Goal: Task Accomplishment & Management: Complete application form

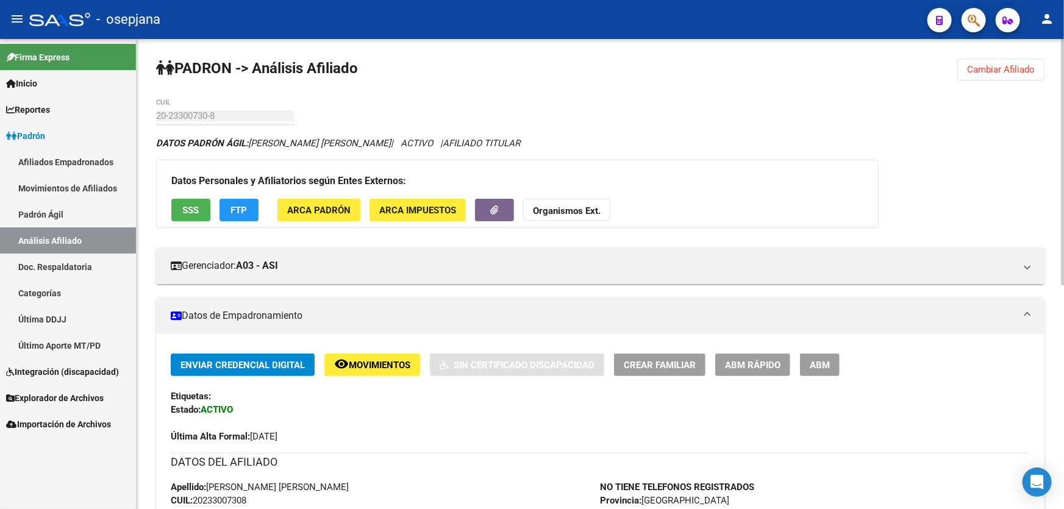
click at [1001, 69] on span "Cambiar Afiliado" at bounding box center [1001, 69] width 68 height 11
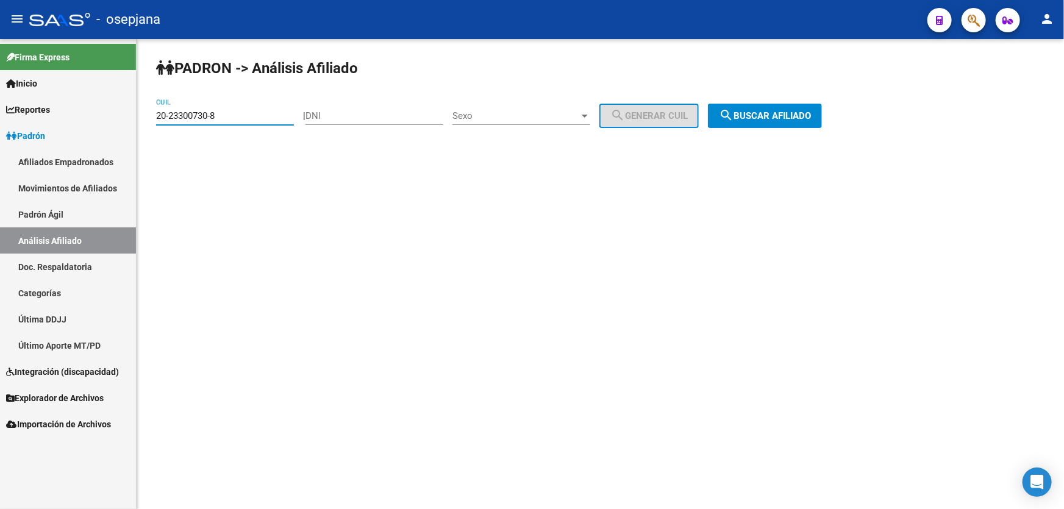
drag, startPoint x: 224, startPoint y: 113, endPoint x: 66, endPoint y: 124, distance: 158.3
click at [69, 123] on mat-sidenav-container "Firma Express Inicio Calendario SSS Instructivos Contacto OS Reportes [PERSON_N…" at bounding box center [532, 274] width 1064 height 470
paste input "8587422-0"
click at [813, 123] on button "search Buscar afiliado" at bounding box center [765, 116] width 114 height 24
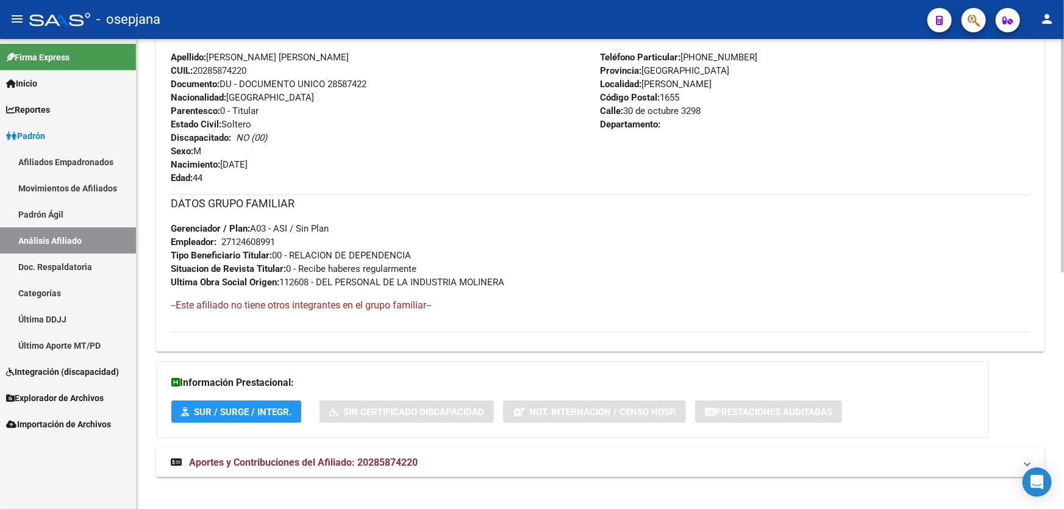
scroll to position [475, 0]
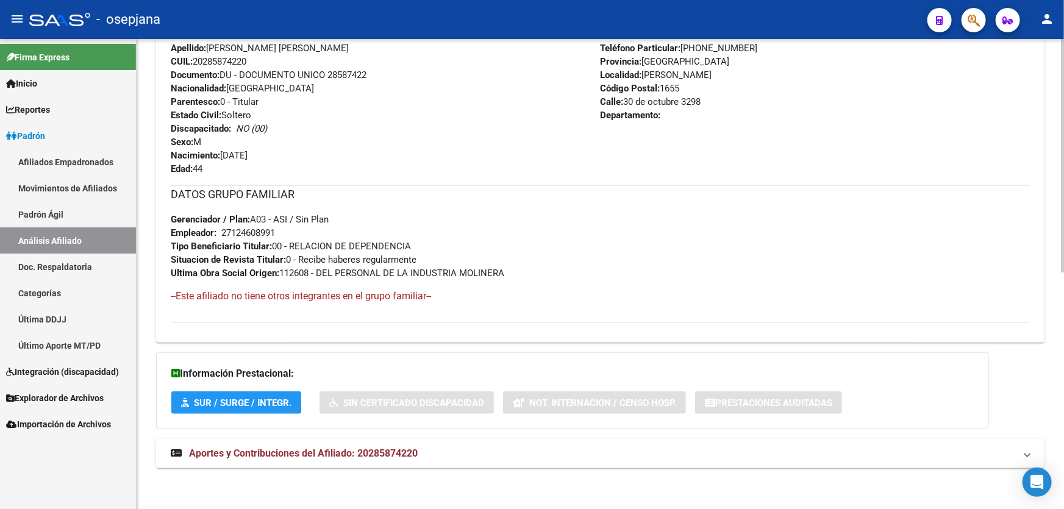
click at [869, 448] on mat-panel-title "Aportes y Contribuciones del Afiliado: 20285874220" at bounding box center [593, 453] width 844 height 13
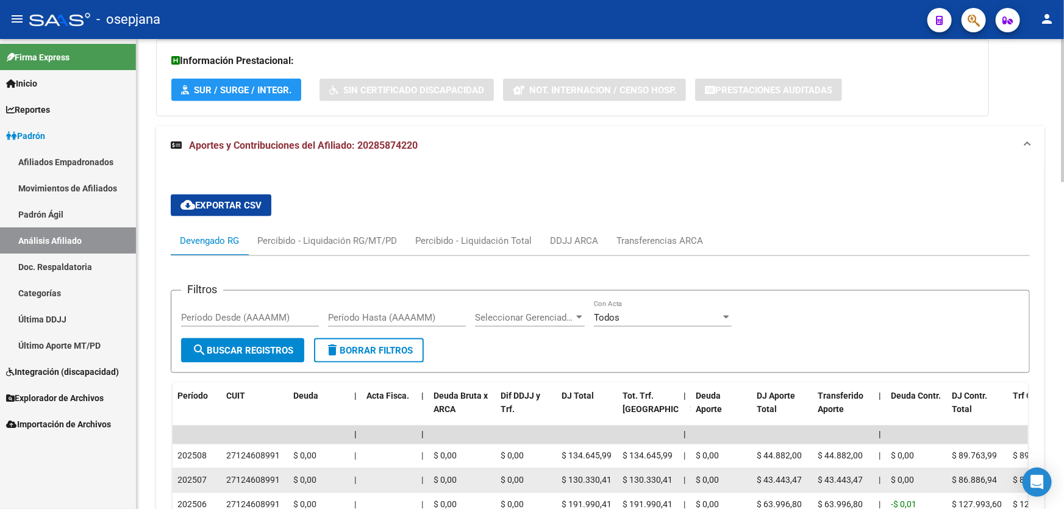
scroll to position [1073, 0]
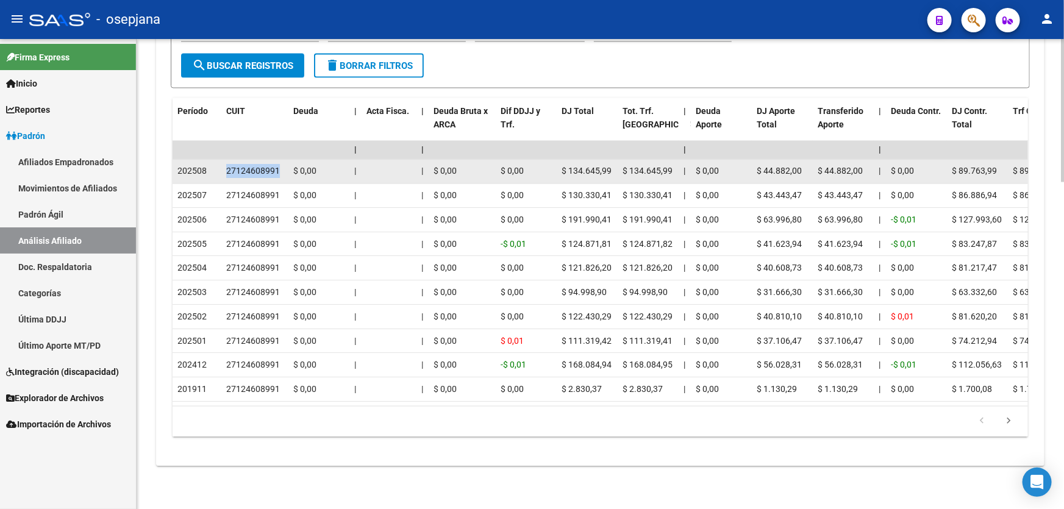
drag, startPoint x: 281, startPoint y: 168, endPoint x: 227, endPoint y: 172, distance: 53.8
click at [227, 172] on div "27124608991" at bounding box center [254, 172] width 57 height 14
copy div "27124608991"
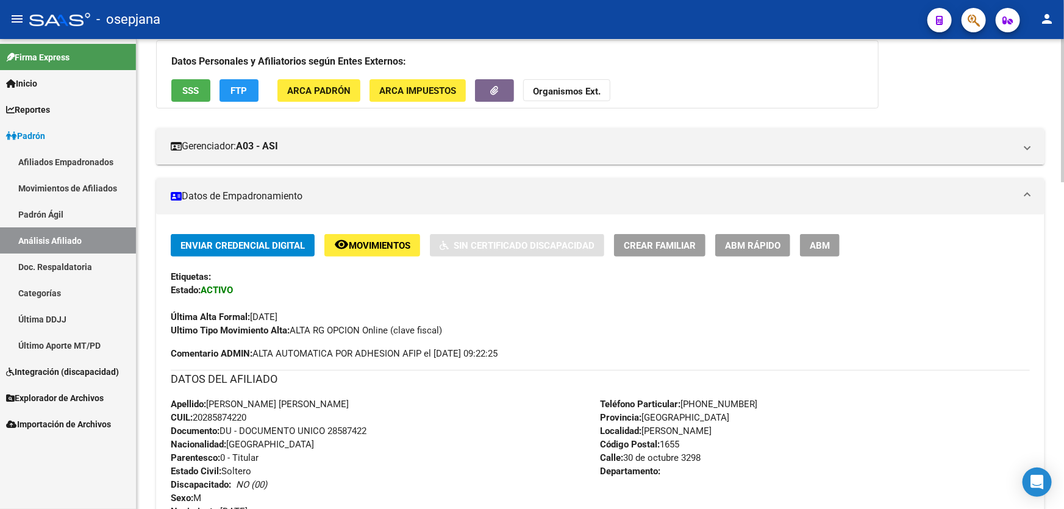
scroll to position [0, 0]
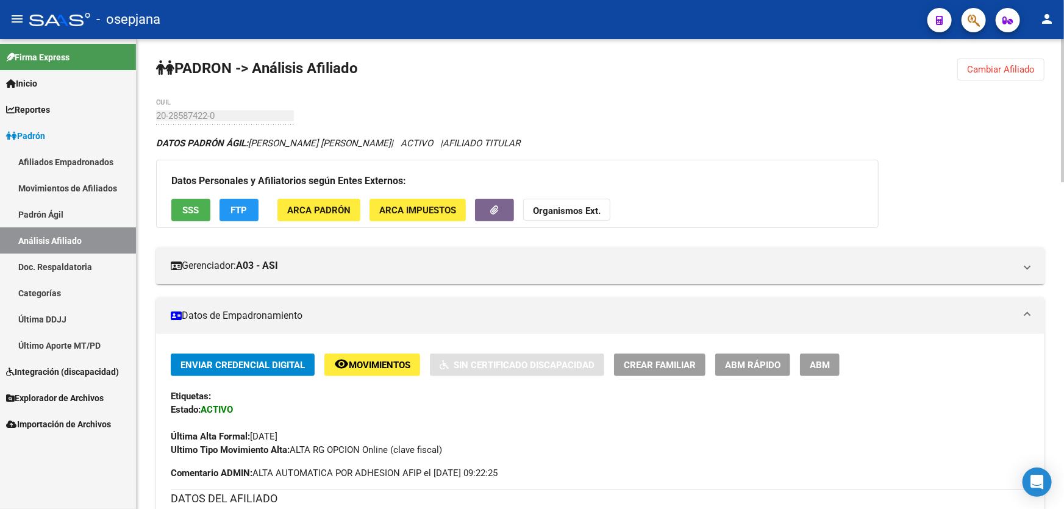
click at [1001, 59] on button "Cambiar Afiliado" at bounding box center [1000, 70] width 87 height 22
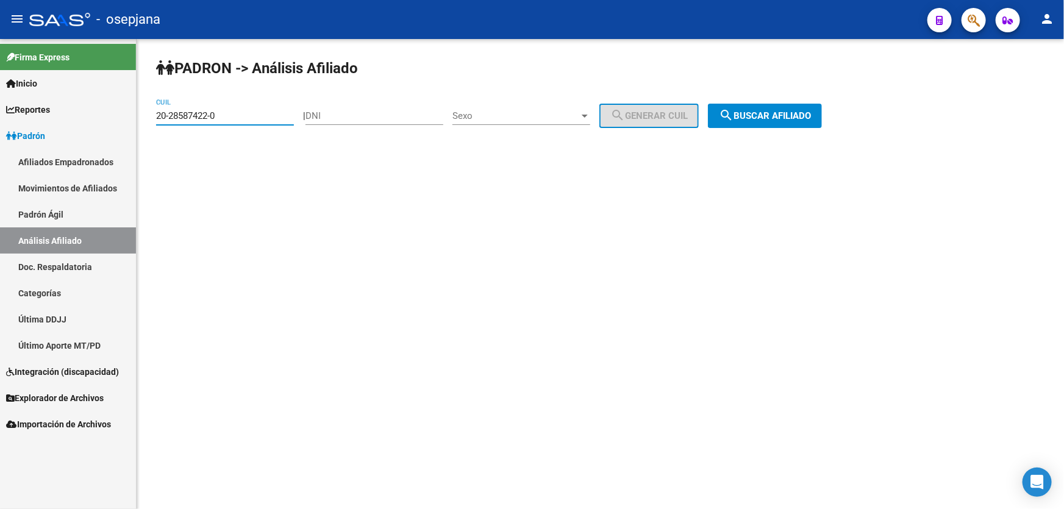
drag, startPoint x: 227, startPoint y: 116, endPoint x: 0, endPoint y: 158, distance: 230.7
click at [0, 157] on mat-sidenav-container "Firma Express Inicio Calendario SSS Instructivos Contacto OS Reportes [PERSON_N…" at bounding box center [532, 274] width 1064 height 470
paste input "44242913-9"
type input "20-44242913-9"
click at [773, 118] on span "search Buscar afiliado" at bounding box center [765, 115] width 92 height 11
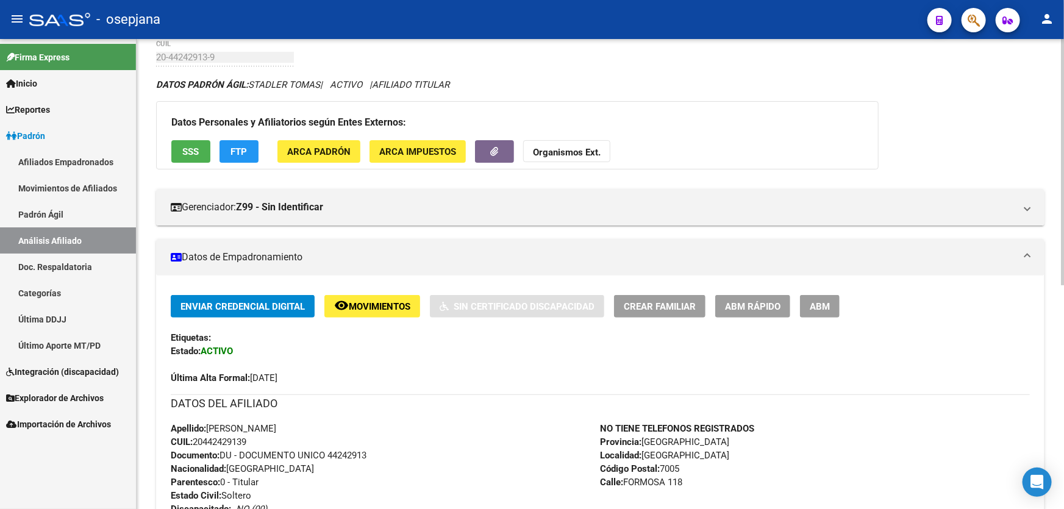
scroll to position [110, 0]
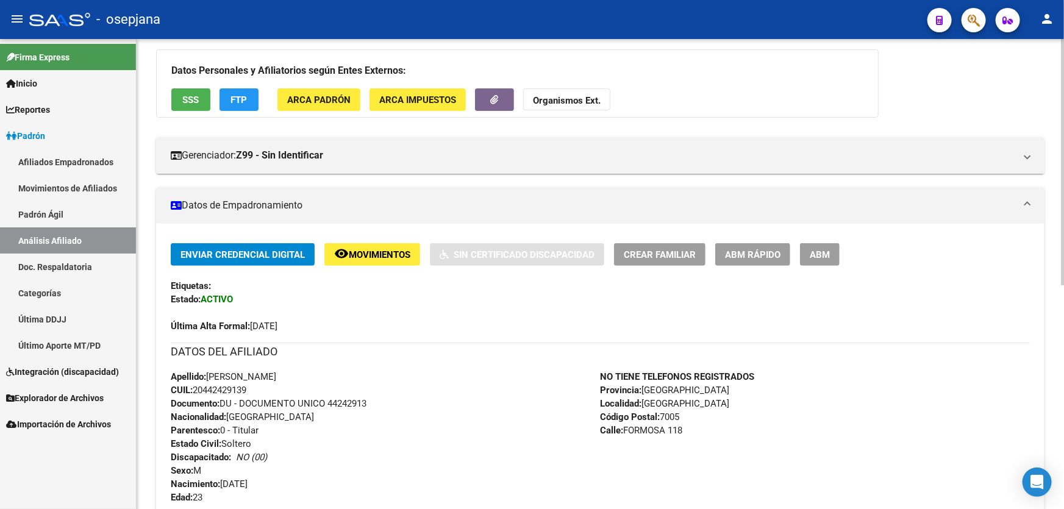
click at [735, 283] on div "Etiquetas:" at bounding box center [600, 285] width 859 height 13
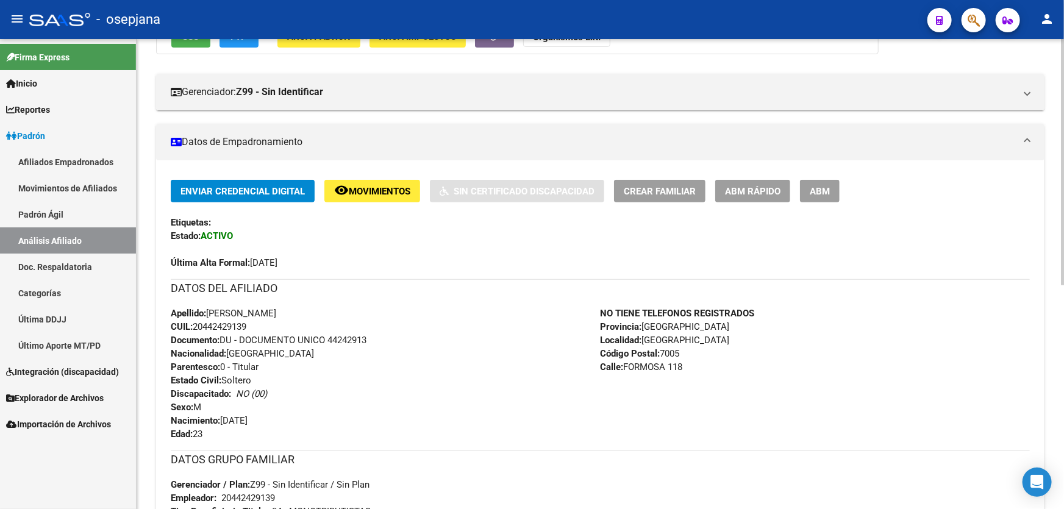
scroll to position [166, 0]
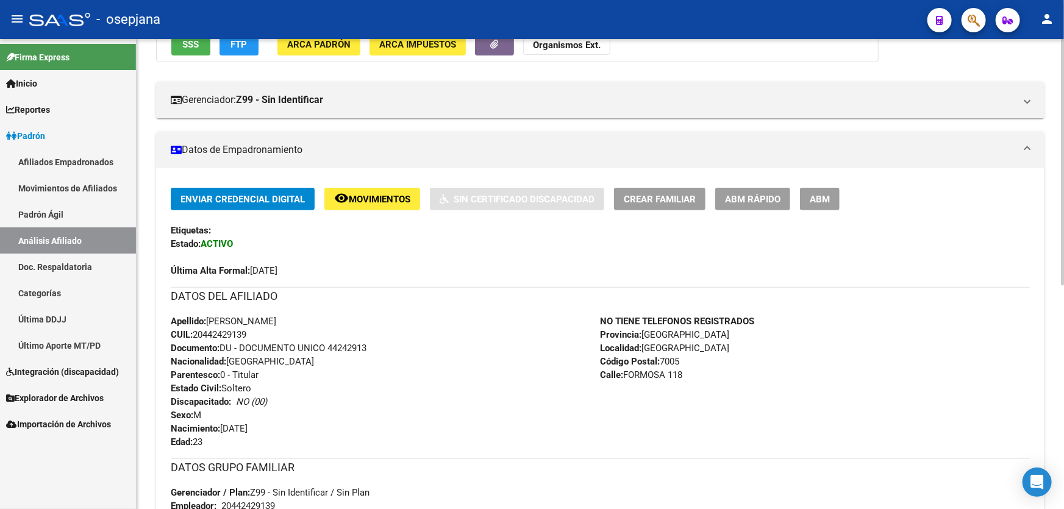
click at [769, 194] on span "ABM Rápido" at bounding box center [752, 199] width 55 height 11
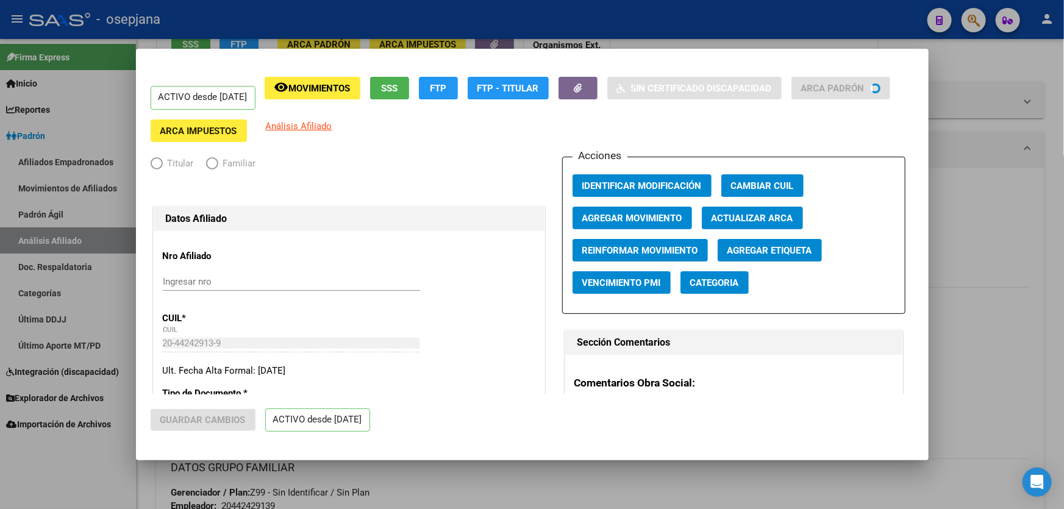
radio input "true"
type input "20-44242913-9"
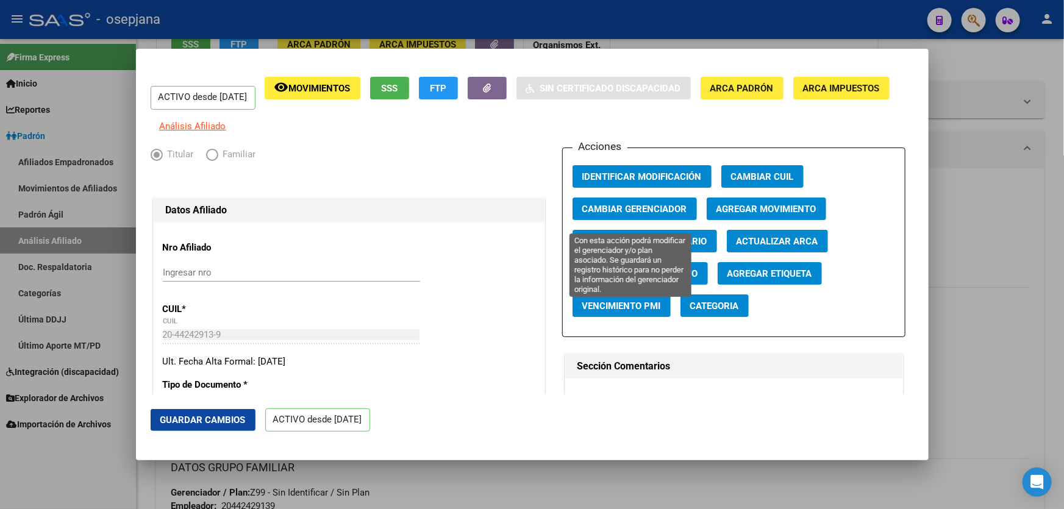
click at [647, 215] on span "Cambiar Gerenciador" at bounding box center [634, 209] width 105 height 11
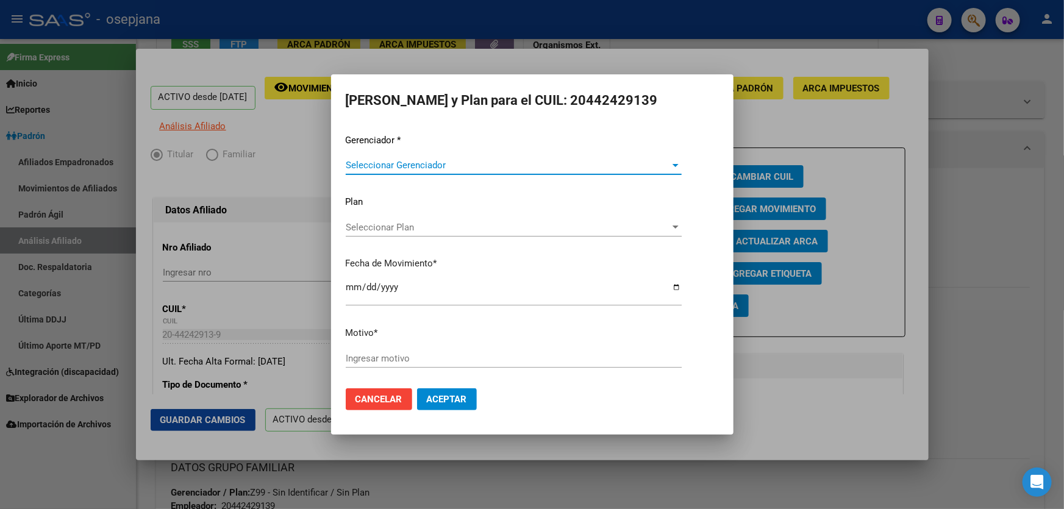
click at [380, 161] on span "Seleccionar Gerenciador" at bounding box center [508, 165] width 325 height 11
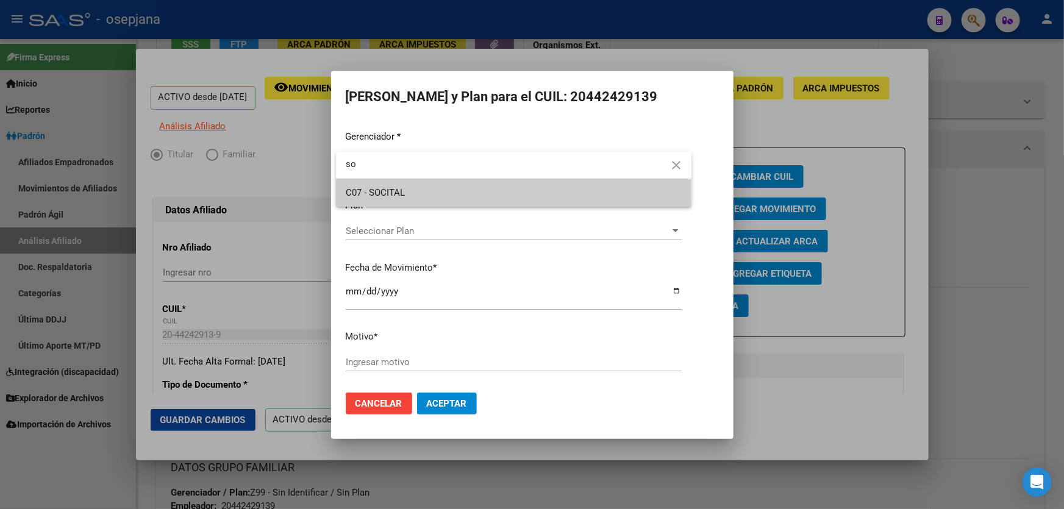
type input "so"
click at [361, 204] on span "C07 - SOCITAL" at bounding box center [514, 192] width 336 height 27
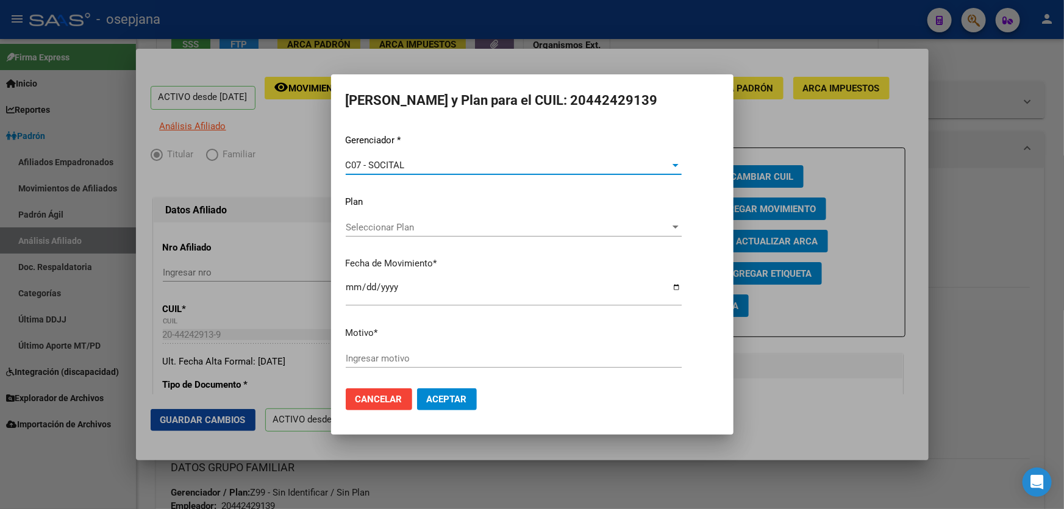
click at [433, 355] on input "Ingresar motivo" at bounding box center [514, 358] width 336 height 11
type input "***"
click at [383, 402] on span "Cancelar" at bounding box center [378, 399] width 47 height 11
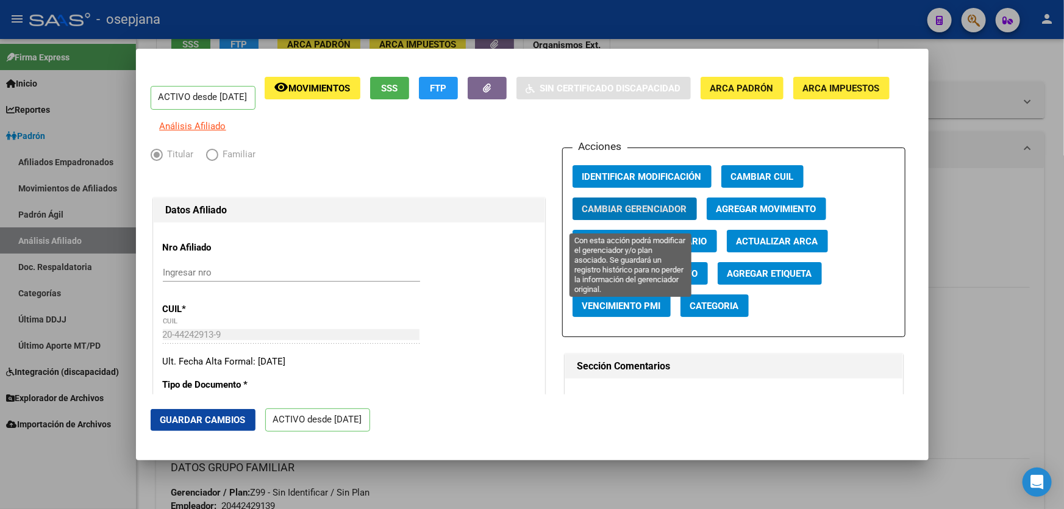
click at [623, 215] on span "Cambiar Gerenciador" at bounding box center [634, 209] width 105 height 11
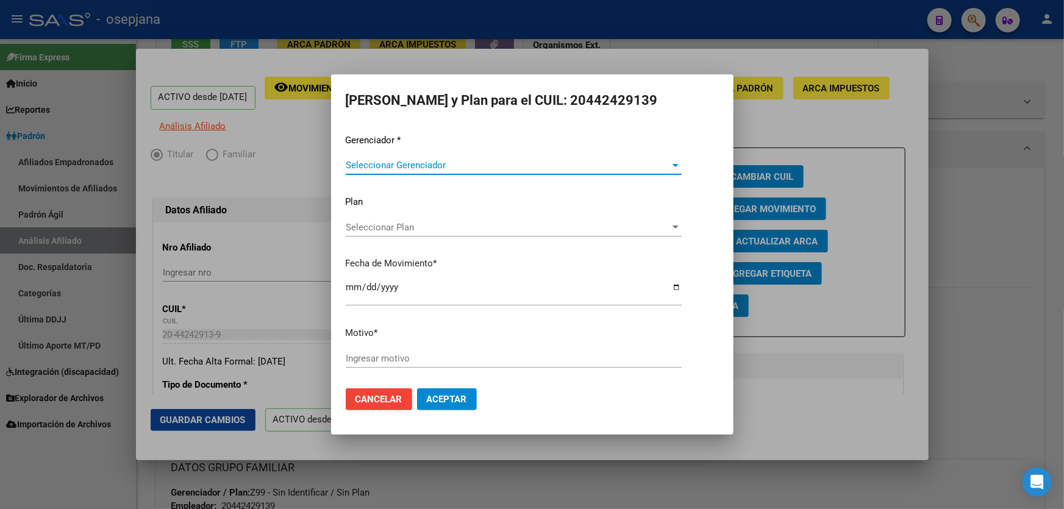
click at [419, 165] on span "Seleccionar Gerenciador" at bounding box center [508, 165] width 325 height 11
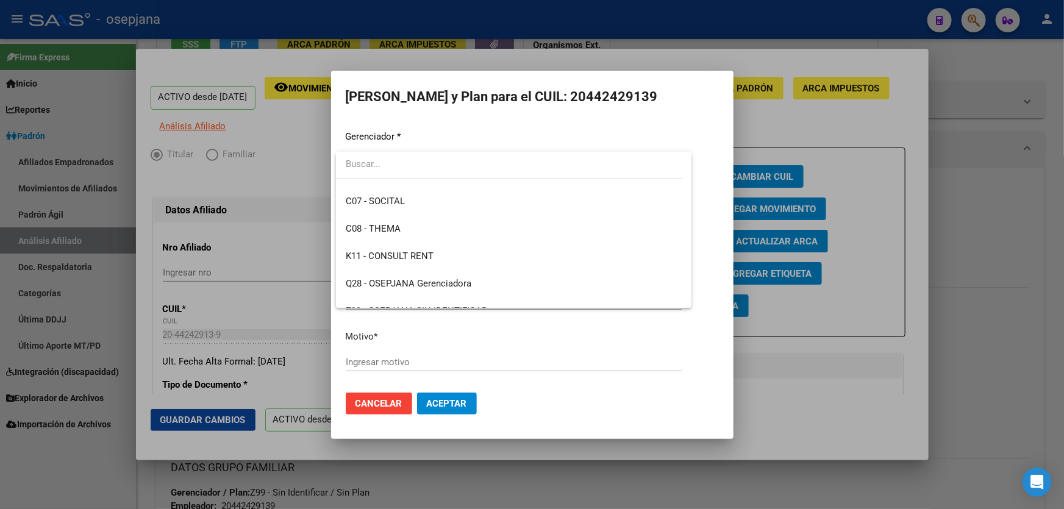
scroll to position [227, 0]
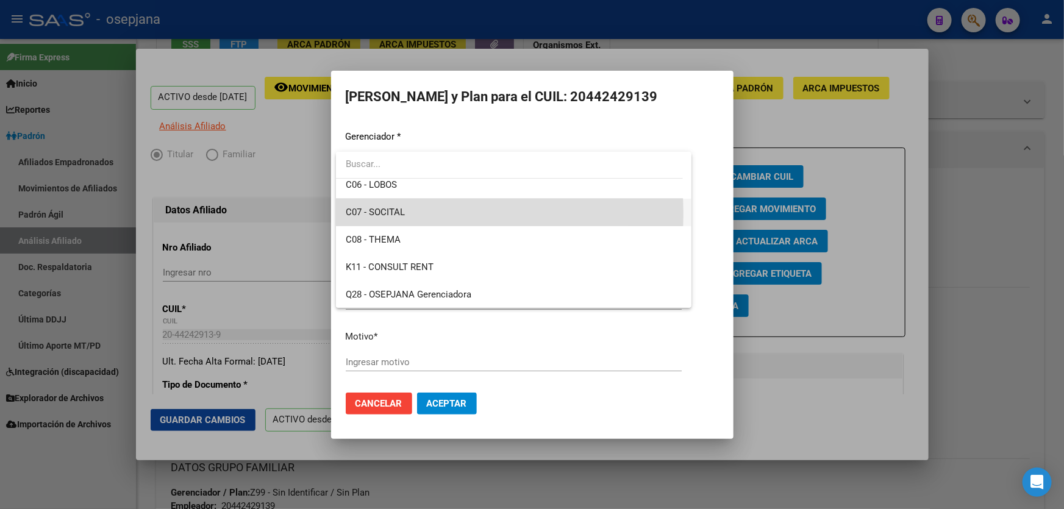
click at [423, 213] on span "C07 - SOCITAL" at bounding box center [514, 212] width 336 height 27
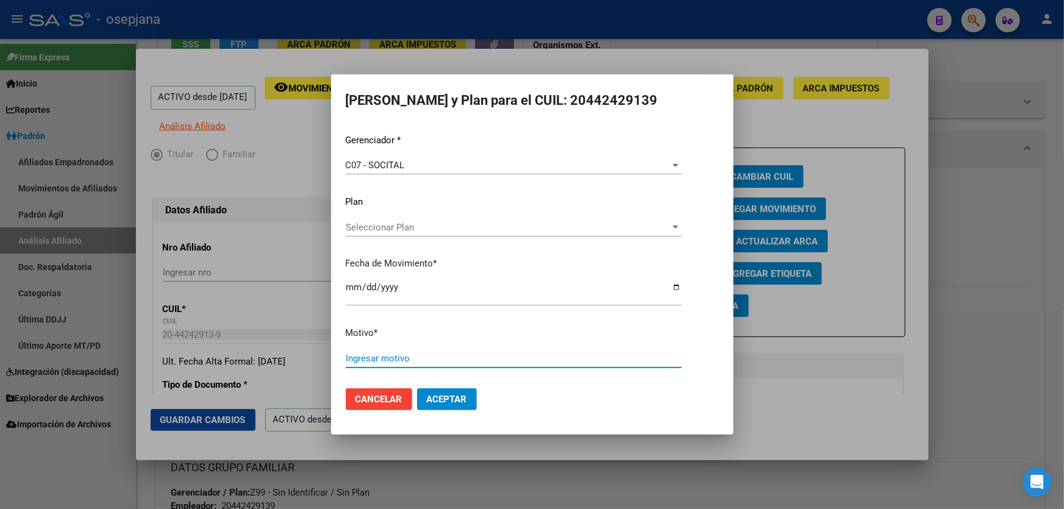
click at [386, 354] on input "Ingresar motivo" at bounding box center [514, 358] width 336 height 11
type input "***"
click at [457, 403] on span "Aceptar" at bounding box center [447, 399] width 40 height 11
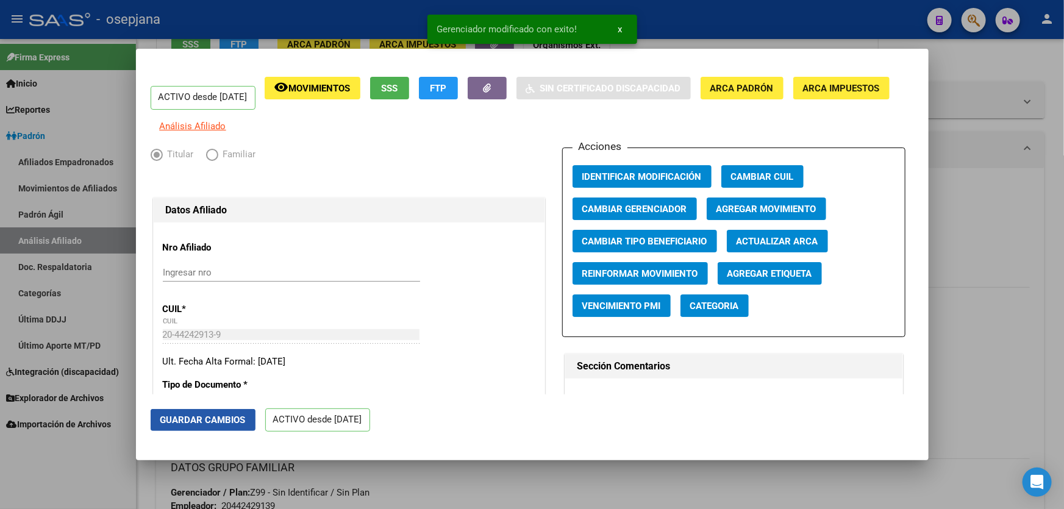
click at [195, 427] on button "Guardar Cambios" at bounding box center [203, 420] width 105 height 22
click at [1063, 417] on div at bounding box center [532, 254] width 1064 height 509
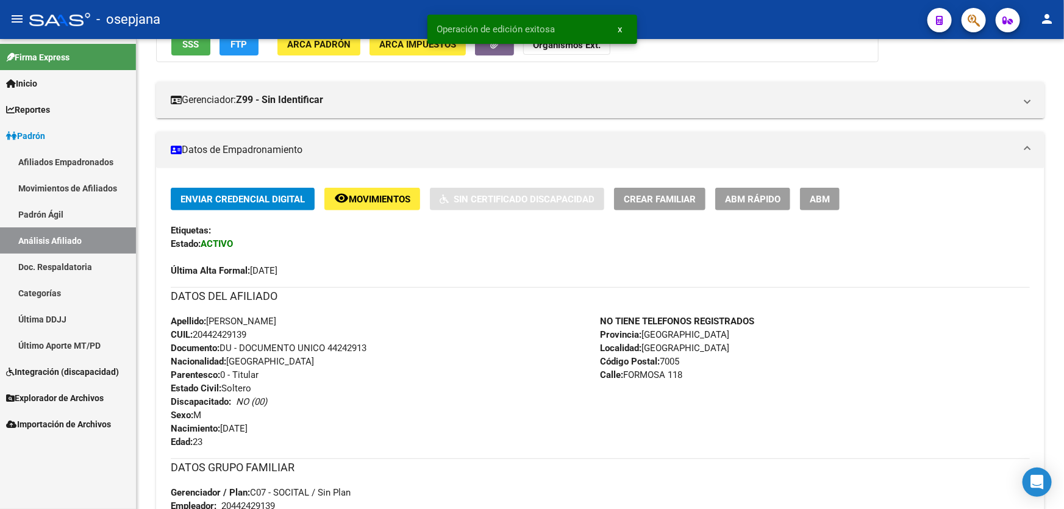
scroll to position [0, 0]
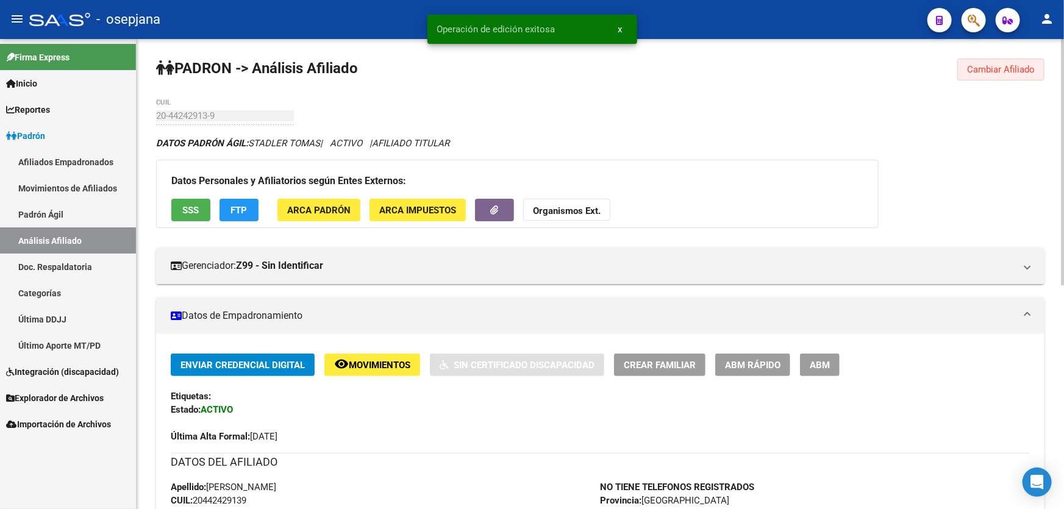
click at [991, 64] on span "Cambiar Afiliado" at bounding box center [1001, 69] width 68 height 11
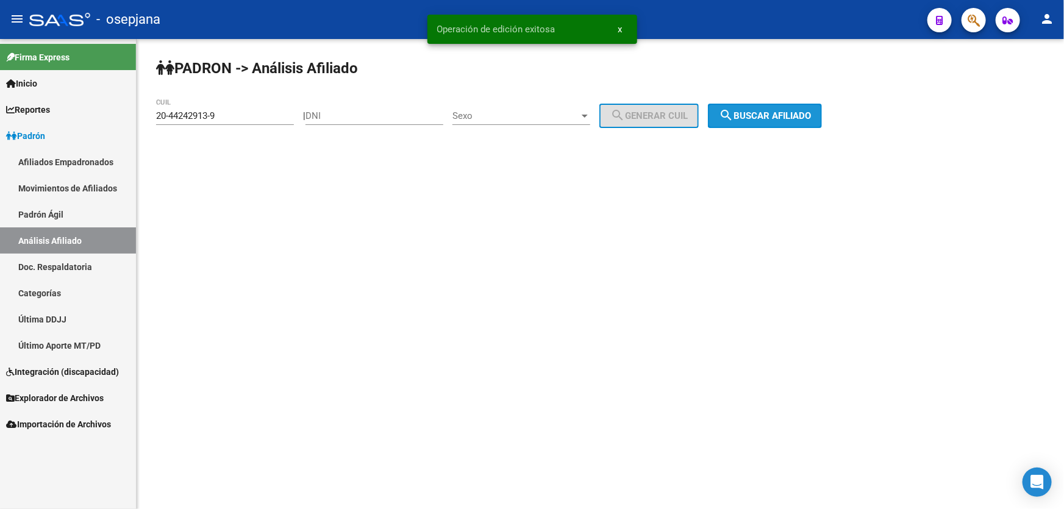
click at [780, 104] on button "search Buscar afiliado" at bounding box center [765, 116] width 114 height 24
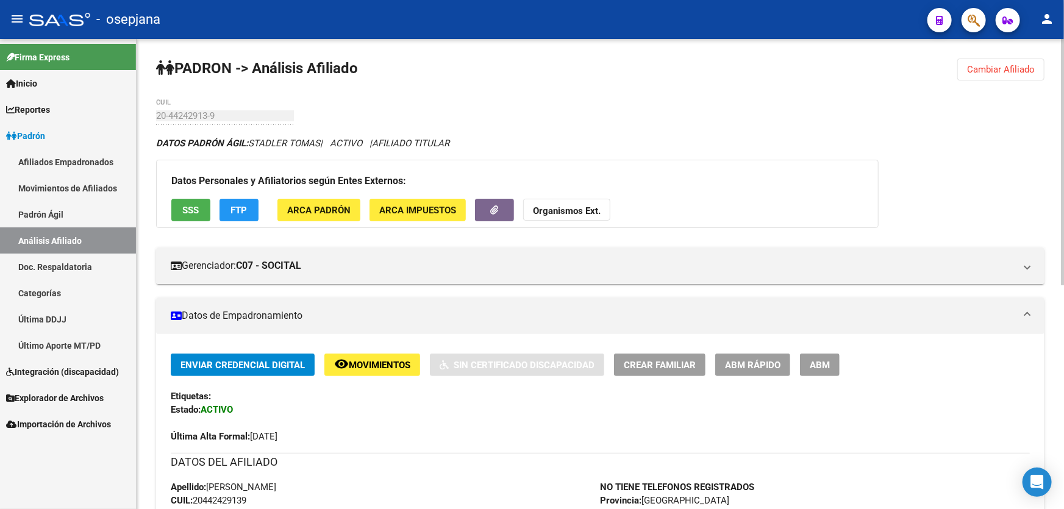
click at [994, 65] on span "Cambiar Afiliado" at bounding box center [1001, 69] width 68 height 11
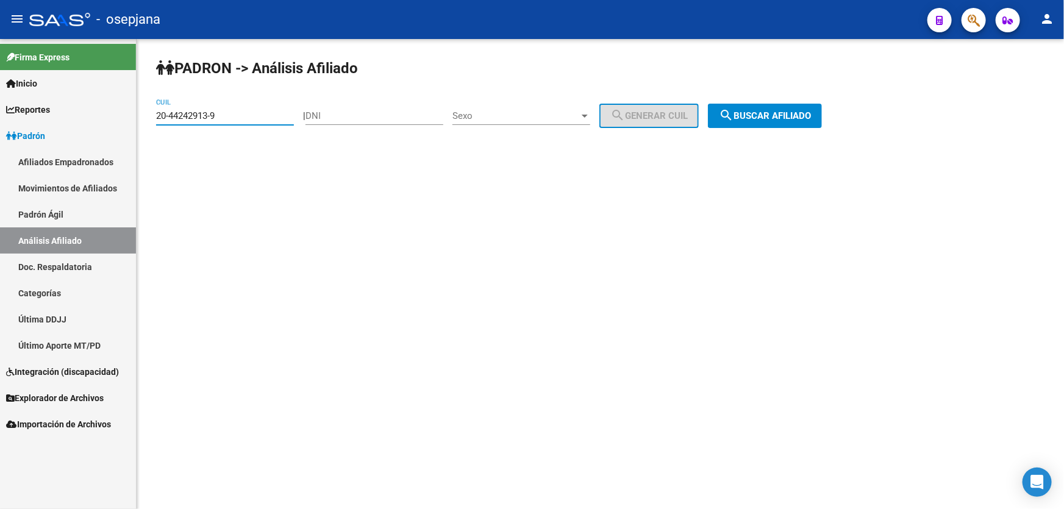
drag, startPoint x: 232, startPoint y: 118, endPoint x: 151, endPoint y: 119, distance: 80.5
click at [151, 119] on div "[PERSON_NAME] -> Análisis Afiliado 20-44242913-9 CUIL | DNI Sexo Sexo search Ge…" at bounding box center [600, 103] width 927 height 128
paste input "3-30272044-4"
click at [755, 116] on span "search Buscar afiliado" at bounding box center [765, 115] width 92 height 11
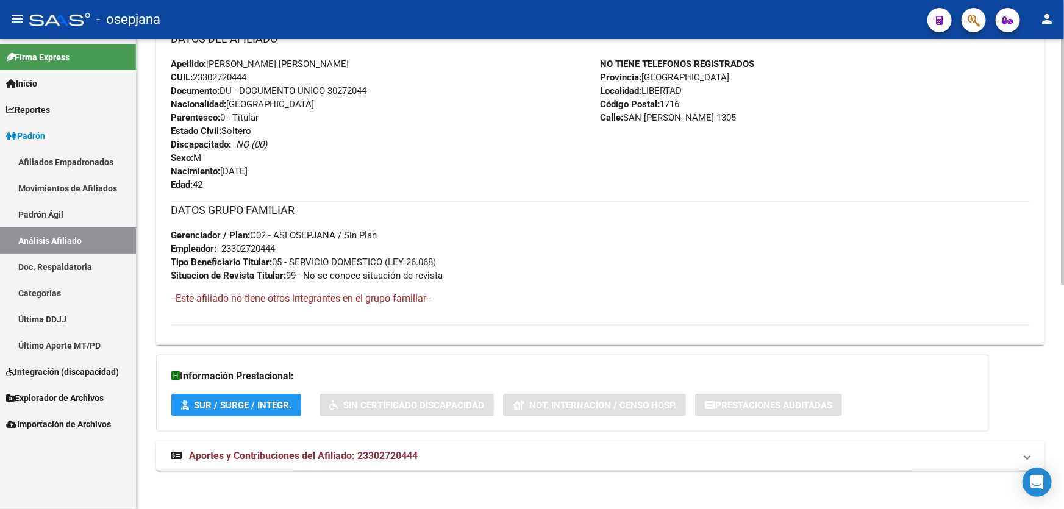
scroll to position [425, 0]
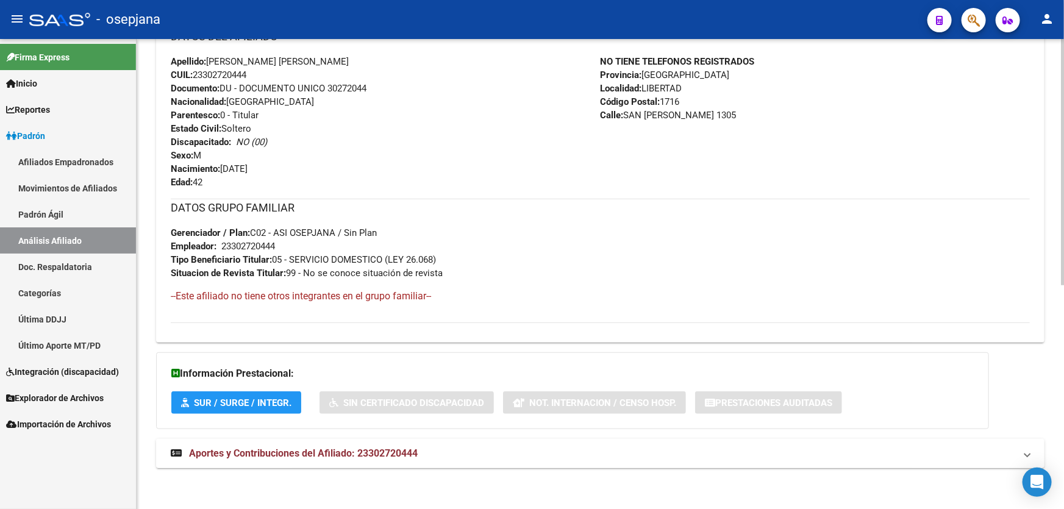
click at [660, 455] on mat-panel-title "Aportes y Contribuciones del Afiliado: 23302720444" at bounding box center [593, 453] width 844 height 13
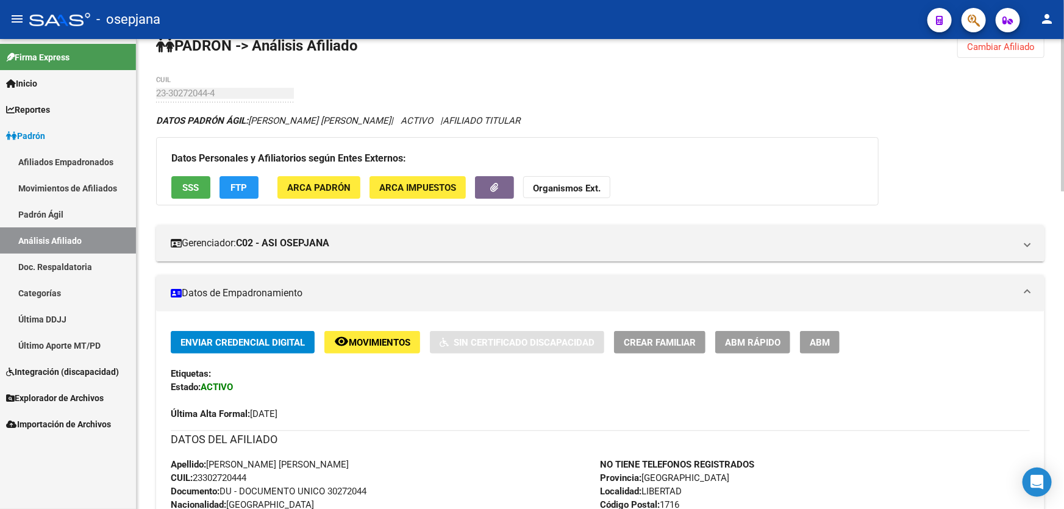
scroll to position [0, 0]
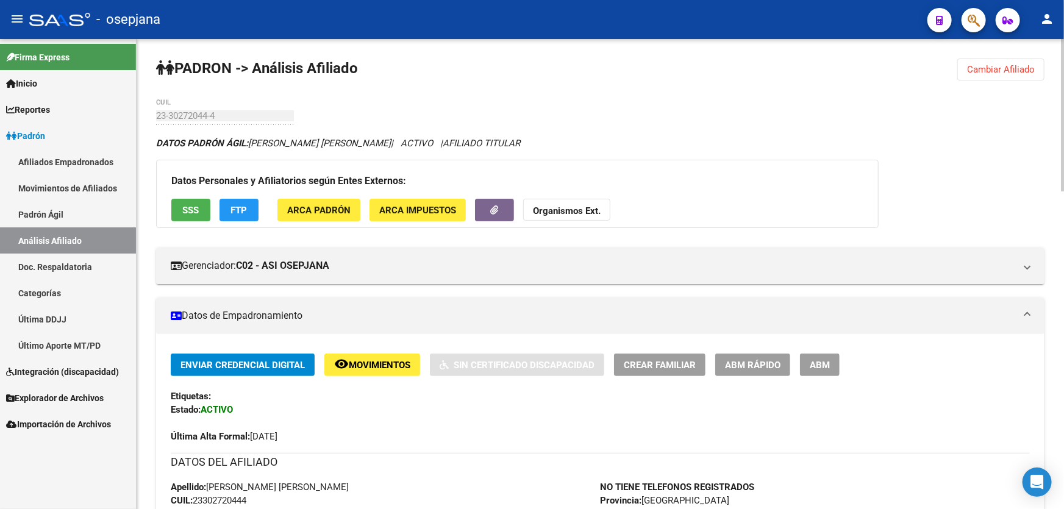
click at [196, 206] on span "SSS" at bounding box center [191, 210] width 16 height 11
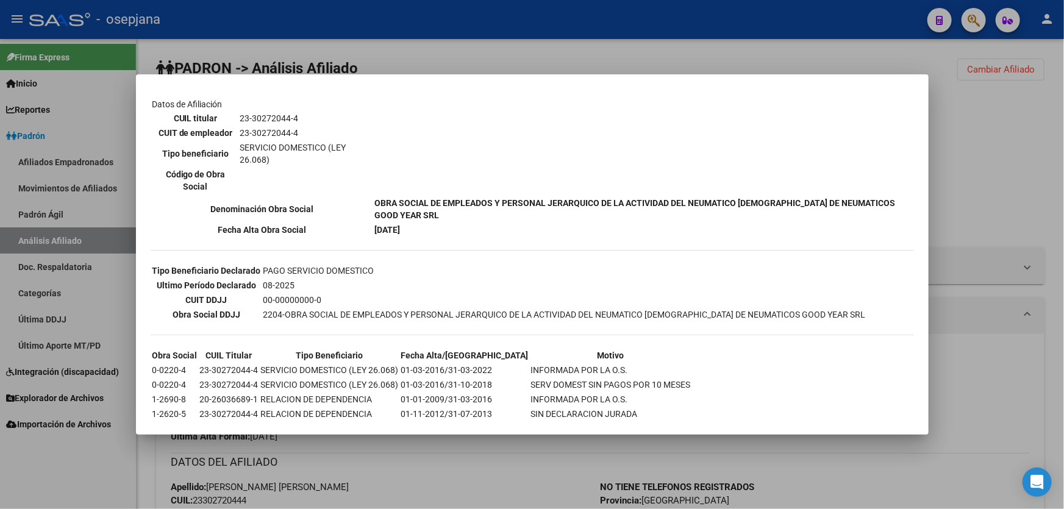
scroll to position [233, 0]
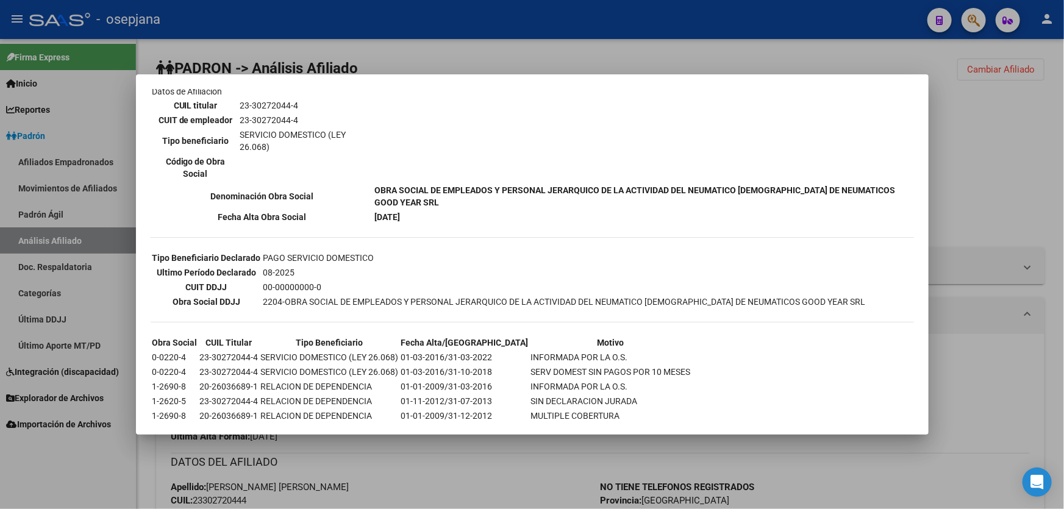
click at [319, 49] on div at bounding box center [532, 254] width 1064 height 509
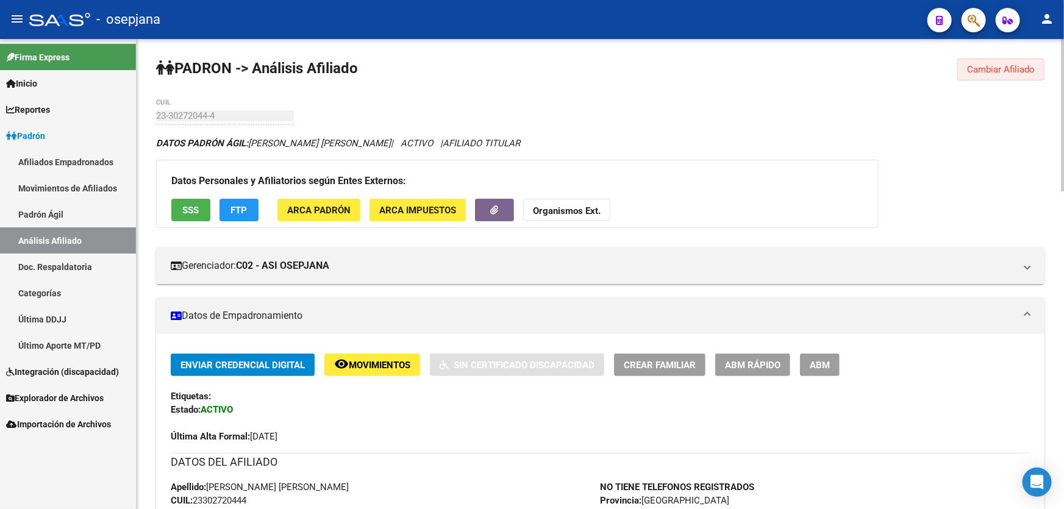
click at [974, 62] on button "Cambiar Afiliado" at bounding box center [1000, 70] width 87 height 22
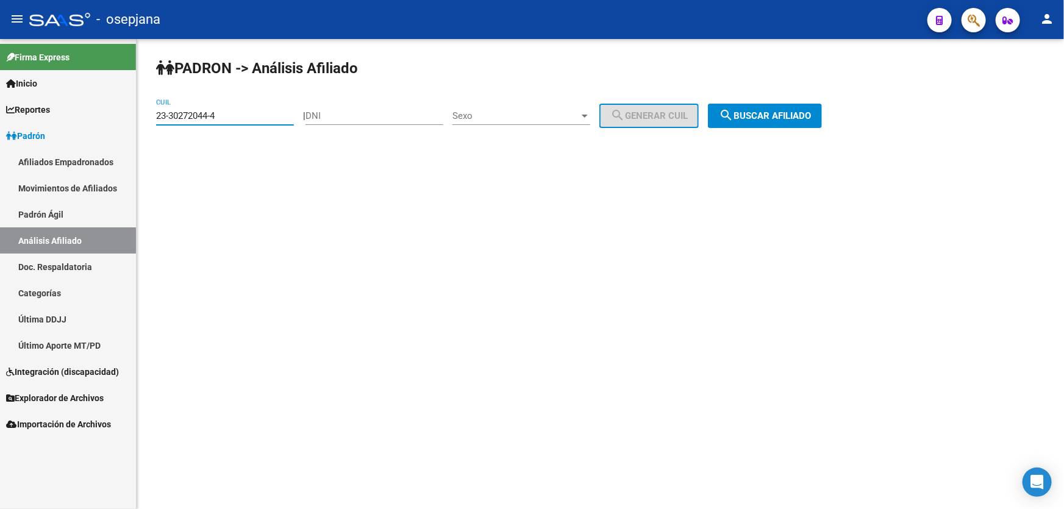
drag, startPoint x: 239, startPoint y: 115, endPoint x: 0, endPoint y: 162, distance: 243.4
click at [0, 161] on mat-sidenav-container "Firma Express Inicio Calendario SSS Instructivos Contacto OS Reportes [PERSON_N…" at bounding box center [532, 274] width 1064 height 470
paste input "7-26266693-5"
type input "27-26266693-5"
click at [790, 110] on span "search Buscar afiliado" at bounding box center [765, 115] width 92 height 11
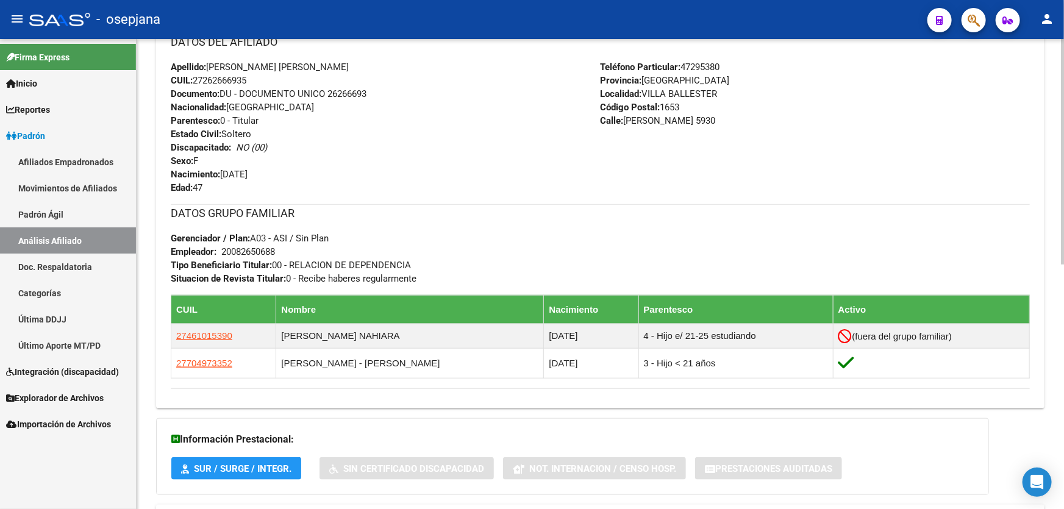
scroll to position [277, 0]
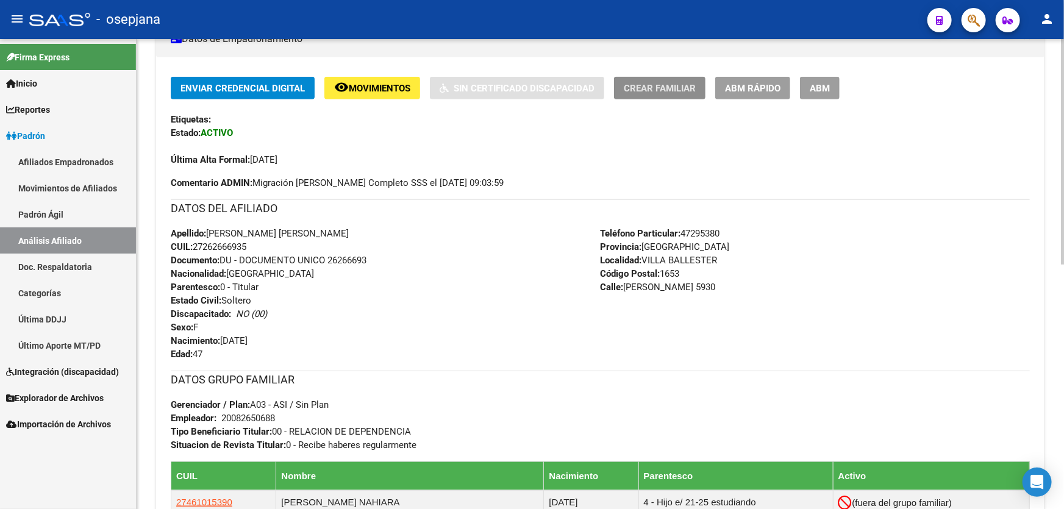
click at [667, 94] on button "Crear Familiar" at bounding box center [659, 88] width 91 height 23
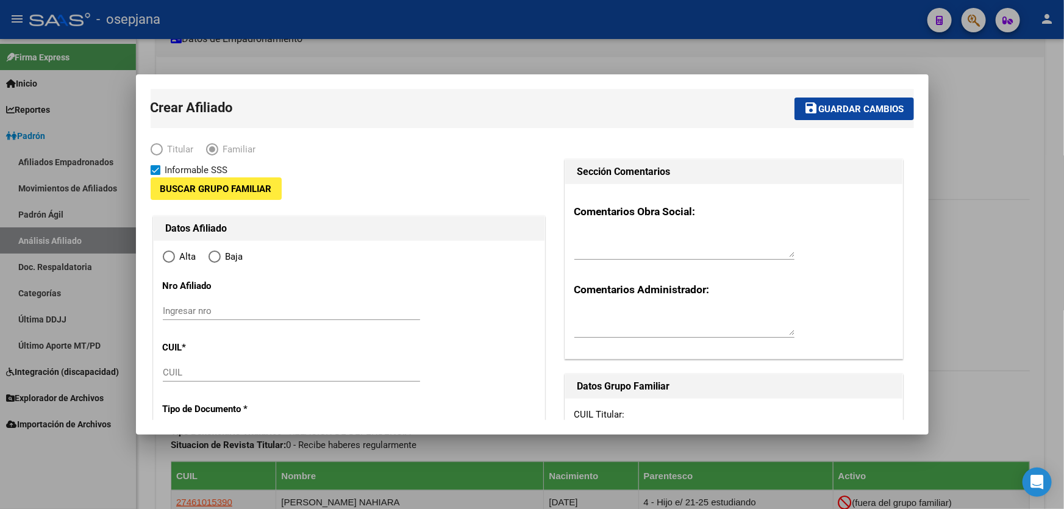
type input "20-08265068-8"
type input "VILLA BALLESTER"
type input "1653"
type input "ZARATE"
type input "5930"
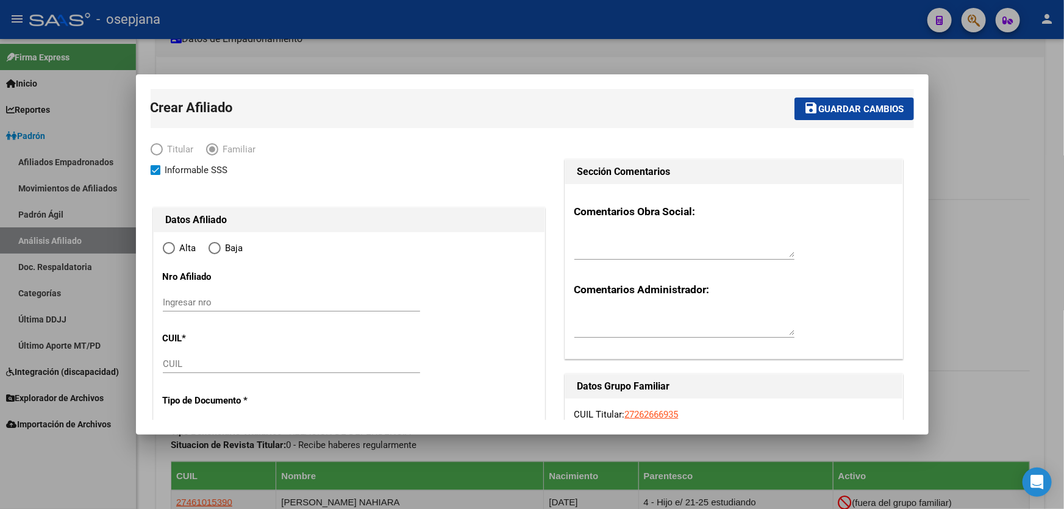
radio input "true"
click at [235, 357] on div "CUIL" at bounding box center [291, 364] width 257 height 18
type input "20-08265068-8"
paste input "27-44318091-0"
type input "27-44318091-0"
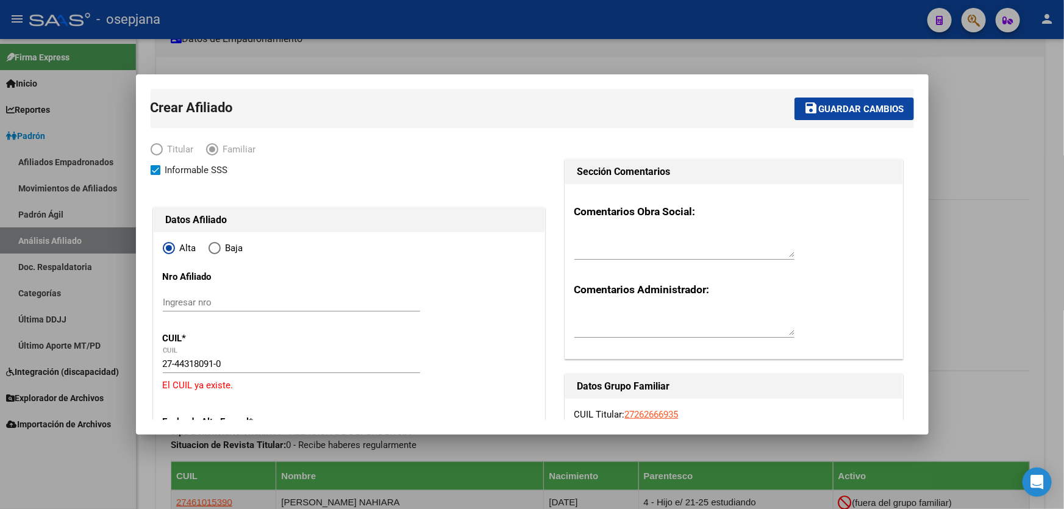
scroll to position [195, 0]
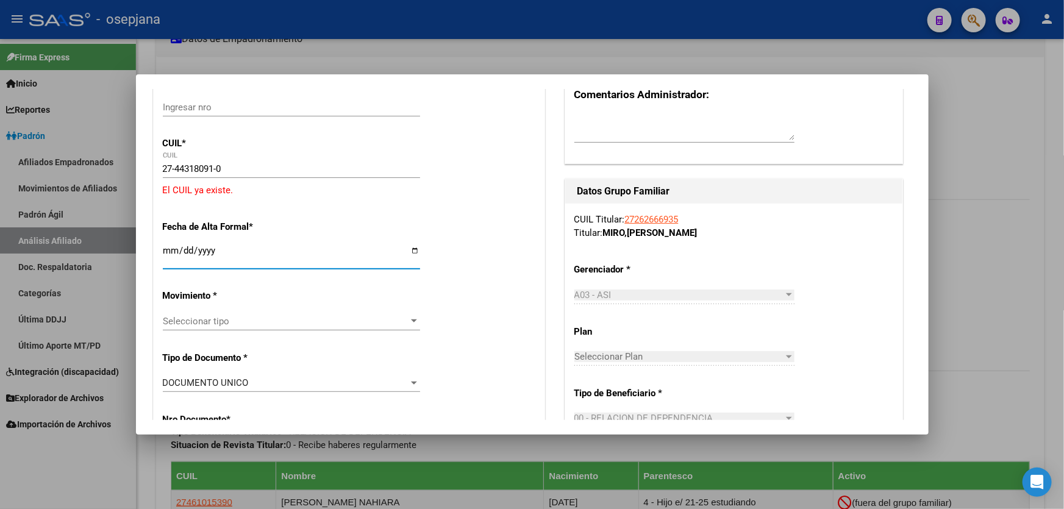
type input "44318091"
type input "[PERSON_NAME]"
type input "[DATE]"
type input "VILLA BALLESTER"
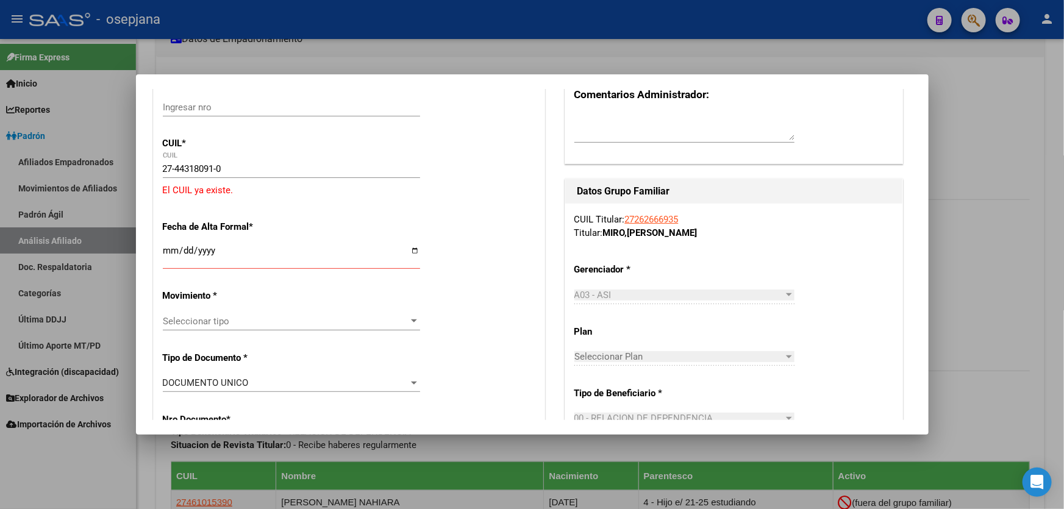
click at [1063, 304] on div at bounding box center [532, 254] width 1064 height 509
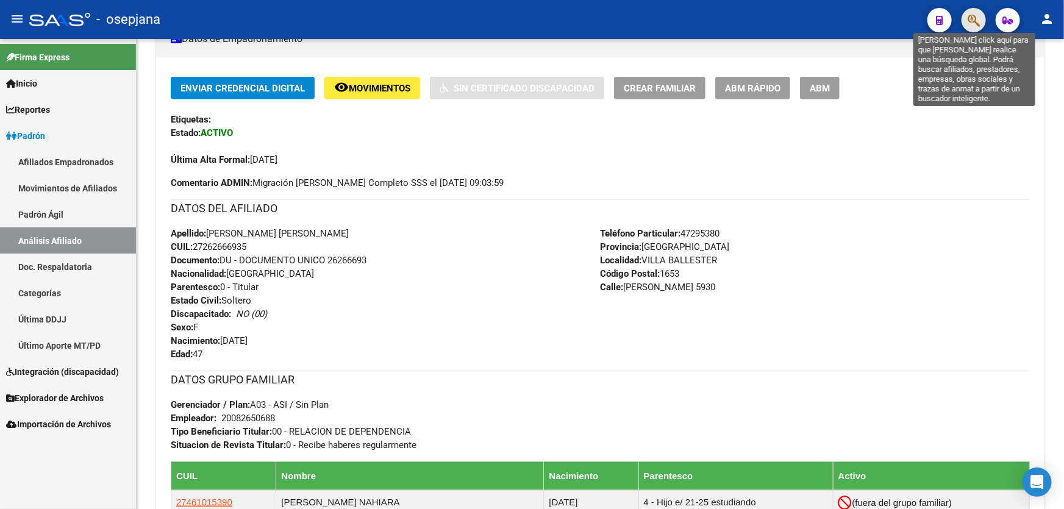
click at [975, 18] on icon "button" at bounding box center [973, 20] width 12 height 14
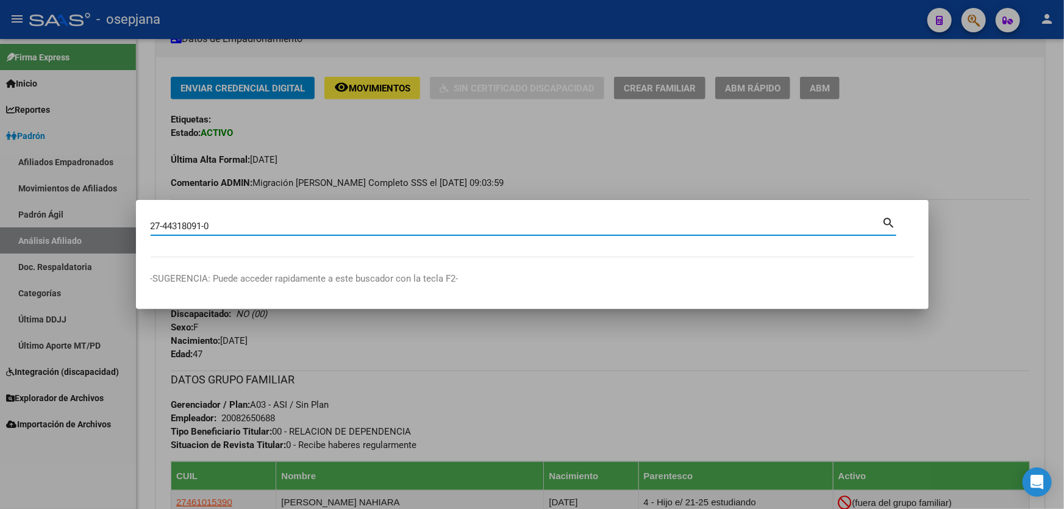
type input "27443180910"
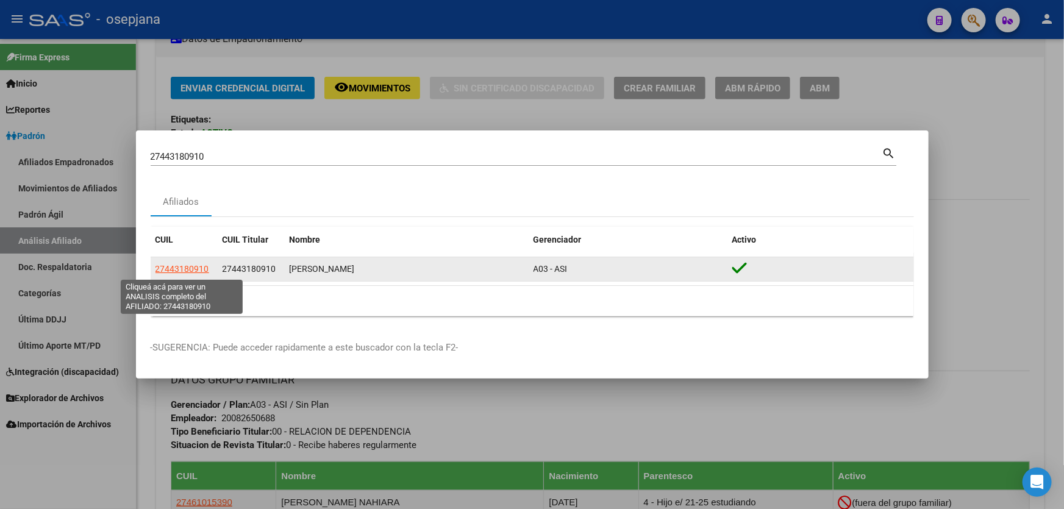
click at [190, 268] on span "27443180910" at bounding box center [182, 269] width 54 height 10
type textarea "27443180910"
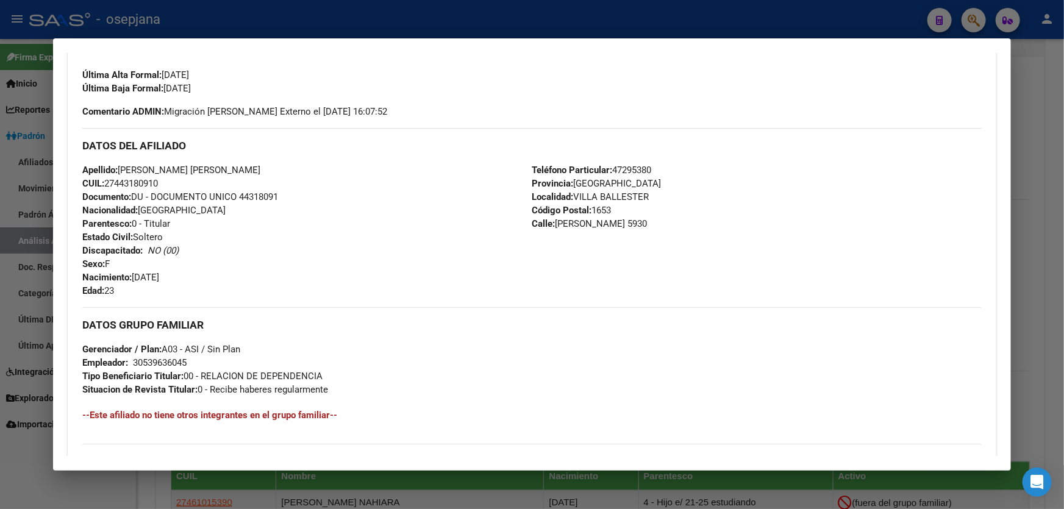
scroll to position [52, 0]
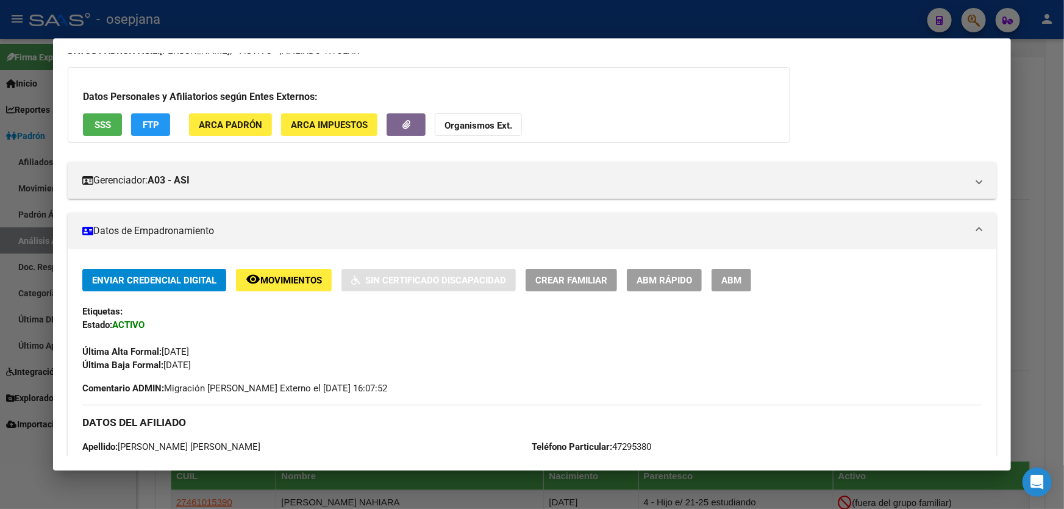
click at [99, 128] on span "SSS" at bounding box center [102, 124] width 16 height 11
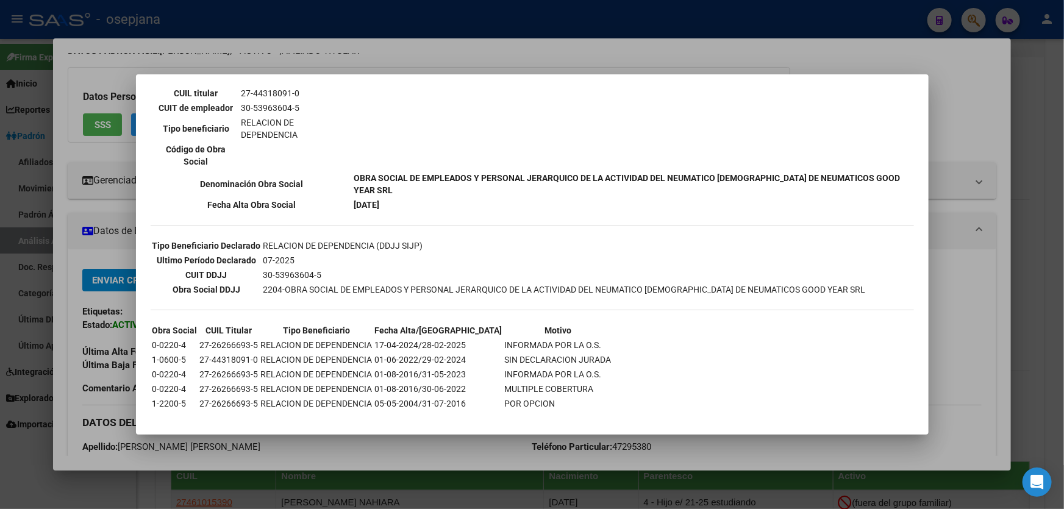
scroll to position [233, 0]
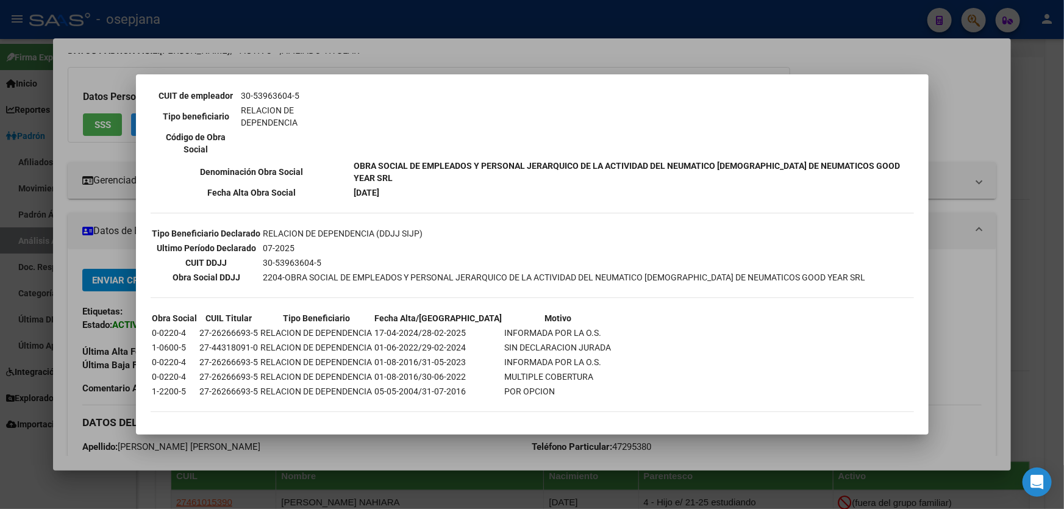
click at [1063, 291] on div at bounding box center [532, 254] width 1064 height 509
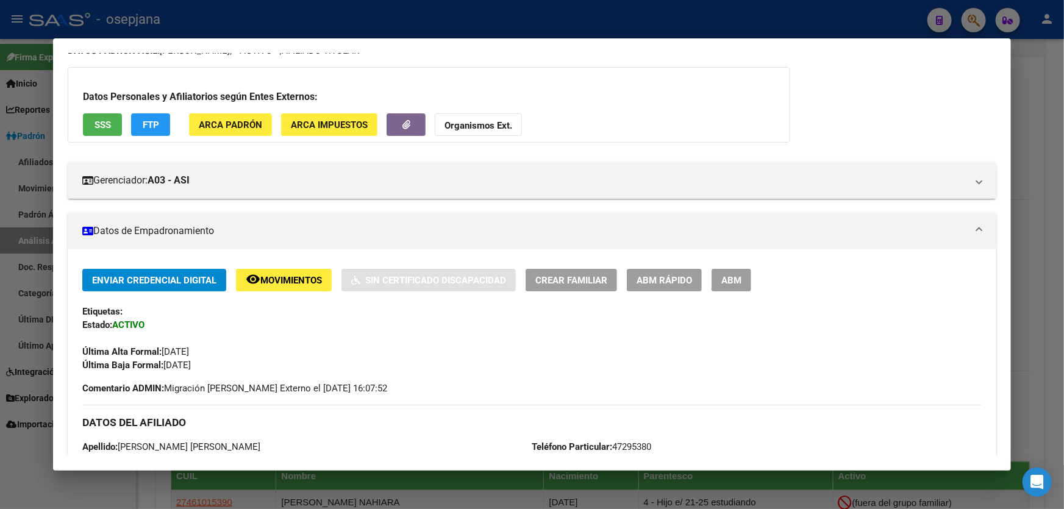
click at [1063, 291] on div at bounding box center [532, 254] width 1064 height 509
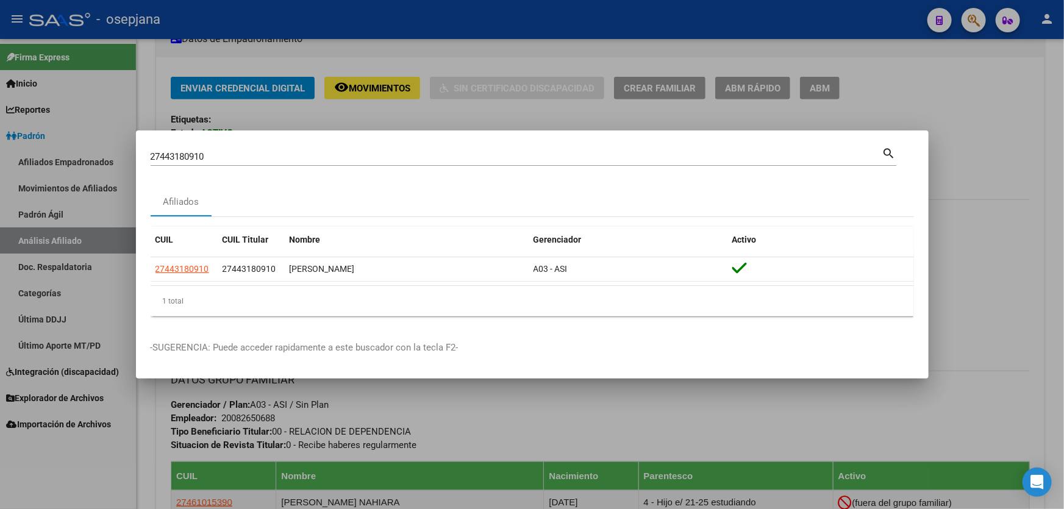
click at [1063, 291] on div at bounding box center [532, 254] width 1064 height 509
